Goal: Manage account settings

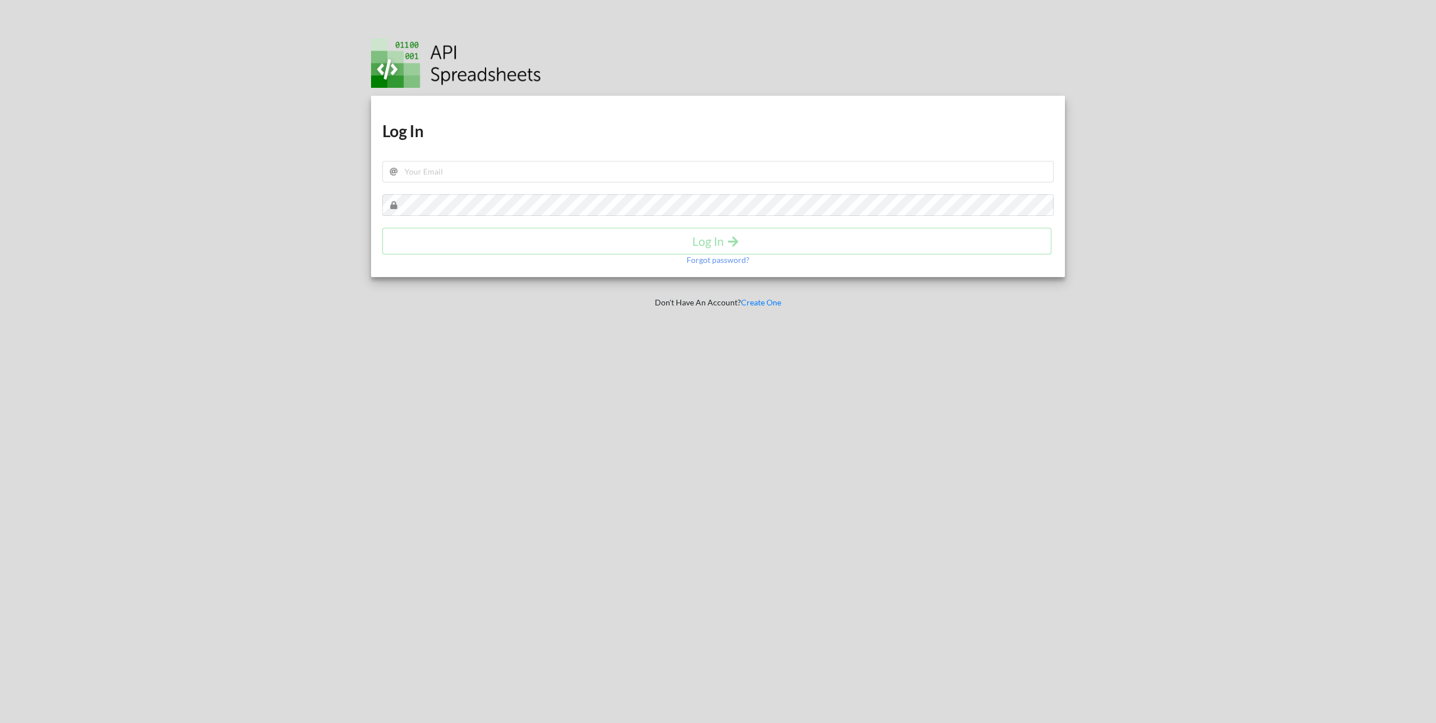
drag, startPoint x: 413, startPoint y: 159, endPoint x: 419, endPoint y: 172, distance: 14.2
click at [416, 141] on h1 "Log In" at bounding box center [717, 131] width 671 height 20
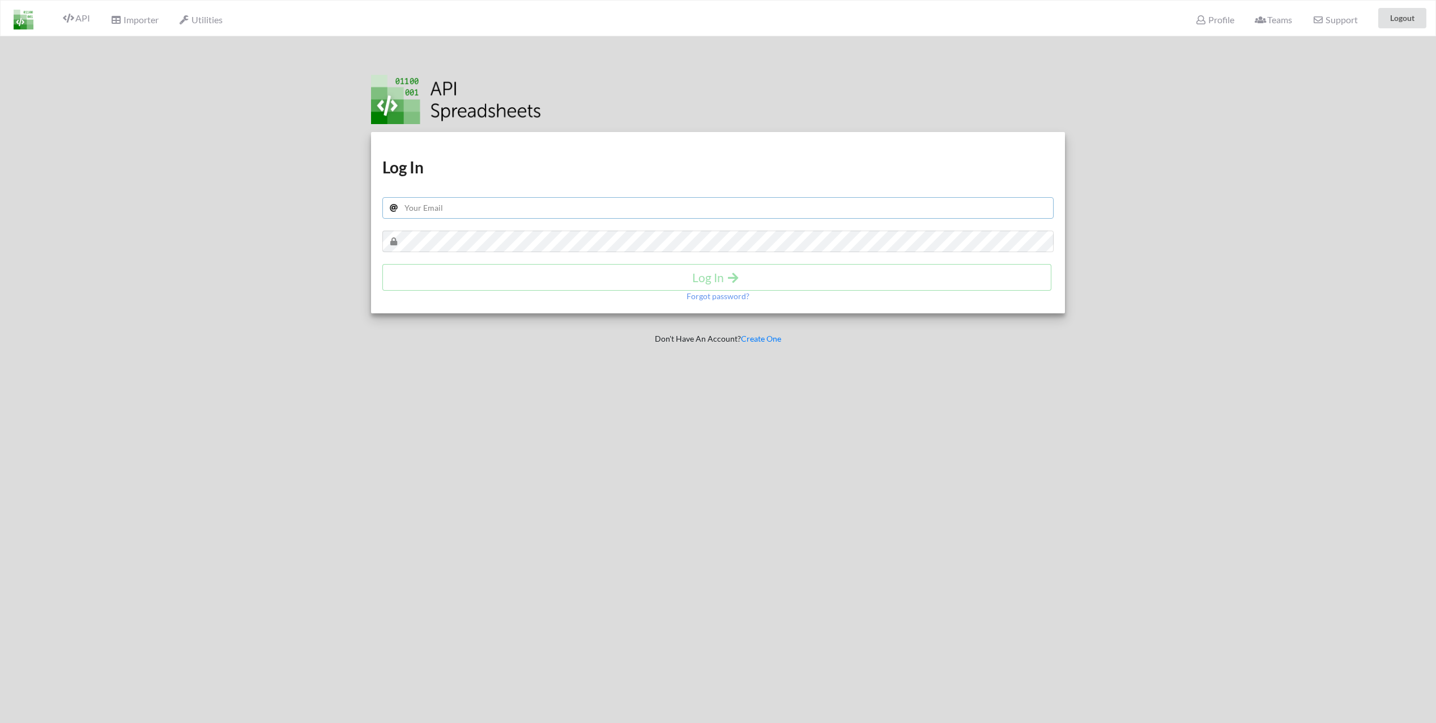
click at [446, 207] on input "text" at bounding box center [717, 208] width 671 height 22
drag, startPoint x: 492, startPoint y: 207, endPoint x: 487, endPoint y: 219, distance: 12.9
click at [488, 210] on input "text" at bounding box center [717, 208] width 671 height 22
type input "[EMAIL_ADDRESS][DOMAIN_NAME]"
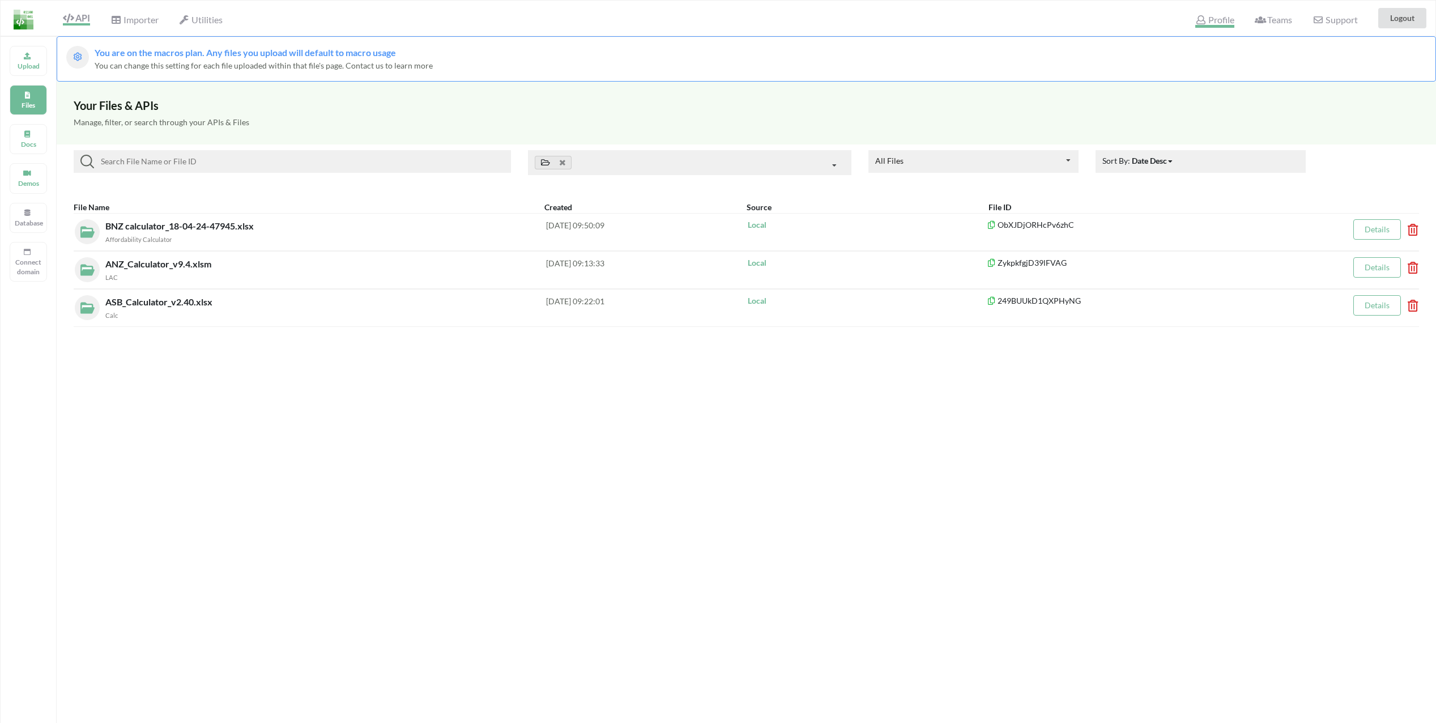
click at [1200, 22] on icon at bounding box center [1200, 19] width 11 height 9
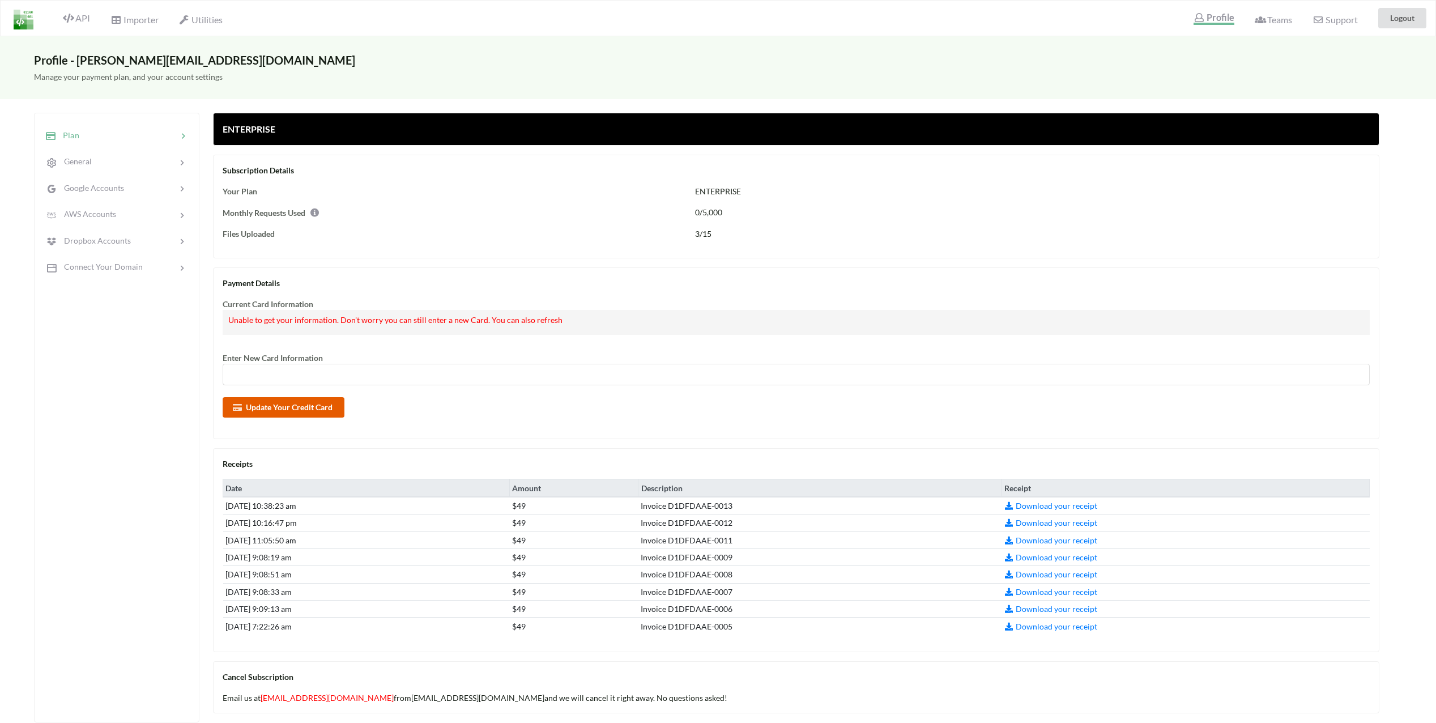
click at [296, 402] on button "Update Your Credit Card" at bounding box center [284, 407] width 122 height 20
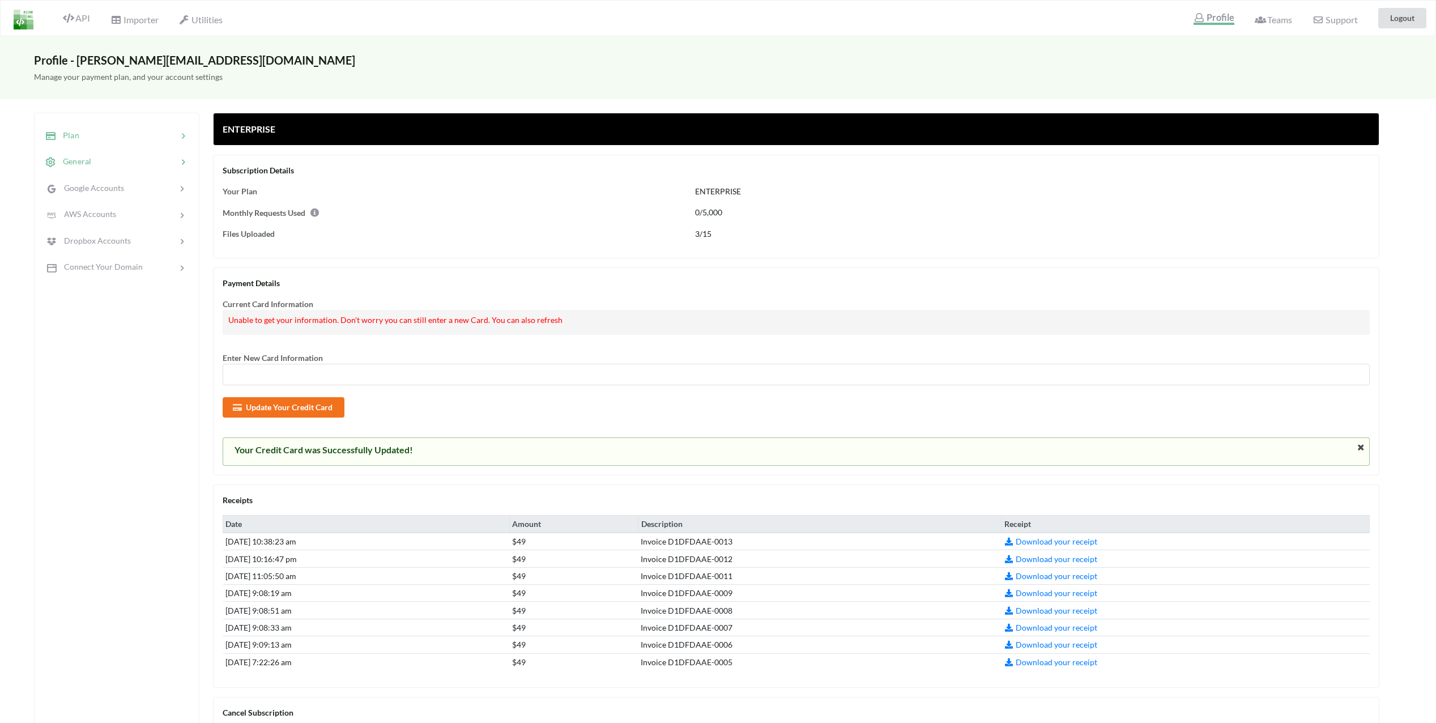
click at [133, 169] on div "General" at bounding box center [116, 161] width 149 height 27
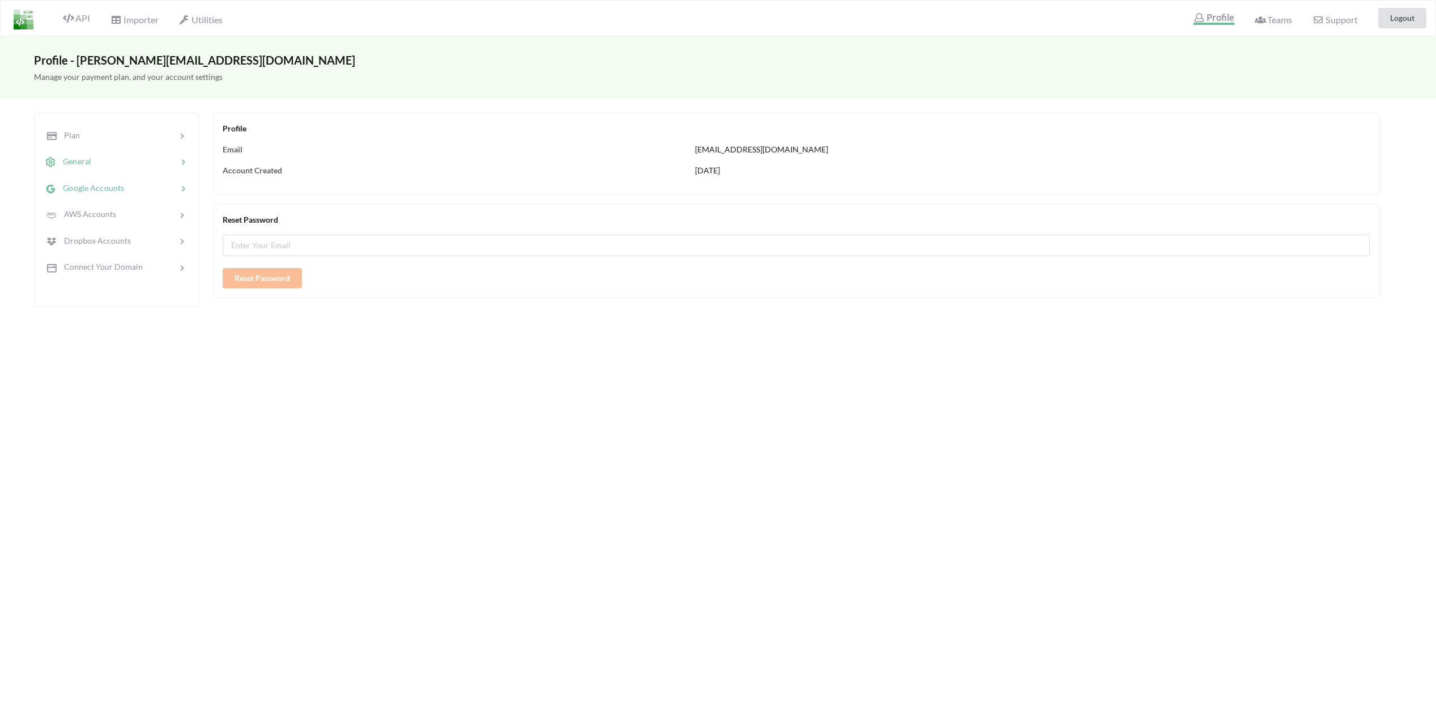
click at [133, 192] on div at bounding box center [150, 187] width 53 height 13
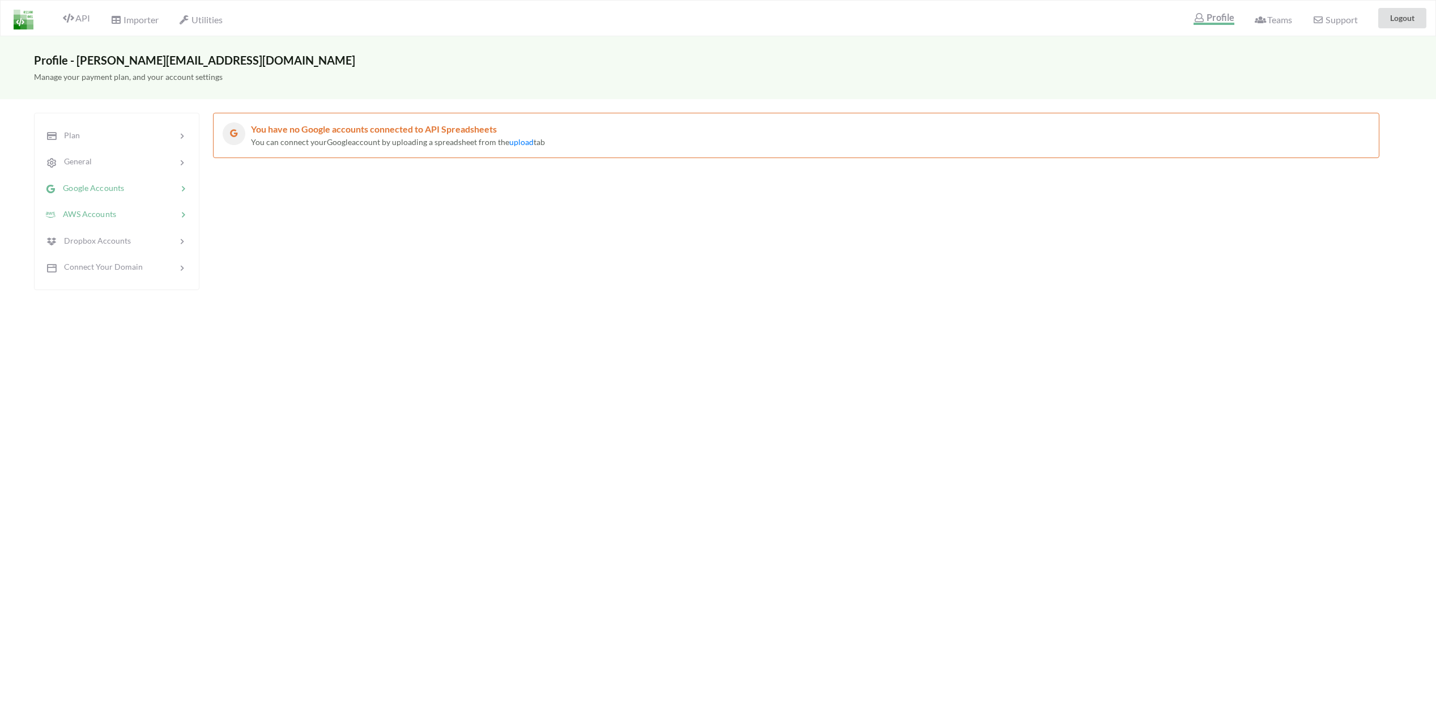
drag, startPoint x: 122, startPoint y: 218, endPoint x: 124, endPoint y: 224, distance: 6.5
click at [122, 217] on div at bounding box center [146, 214] width 61 height 13
click at [131, 246] on div at bounding box center [154, 240] width 46 height 13
click at [87, 14] on span "API" at bounding box center [76, 17] width 27 height 11
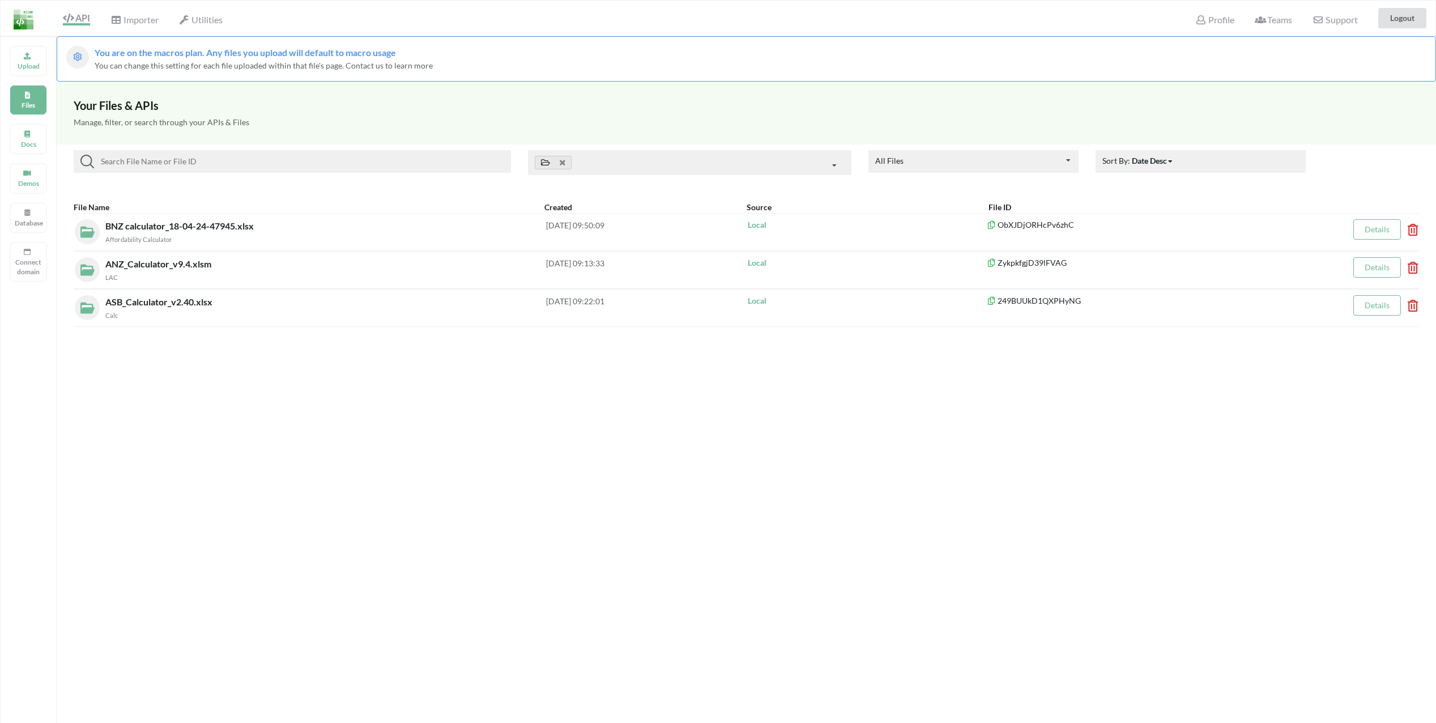
click at [40, 122] on div "Upload Files Docs Demos Database Connect domain" at bounding box center [28, 397] width 57 height 723
click at [38, 58] on div "Upload" at bounding box center [28, 61] width 37 height 30
